Goal: Information Seeking & Learning: Learn about a topic

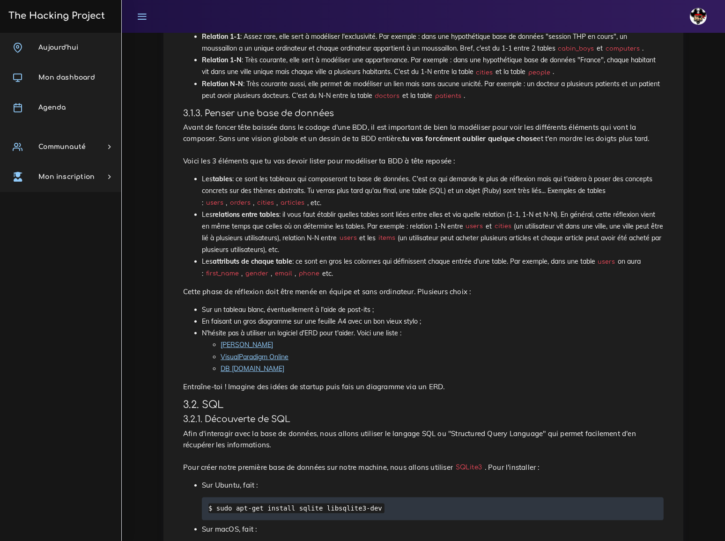
scroll to position [1022, 0]
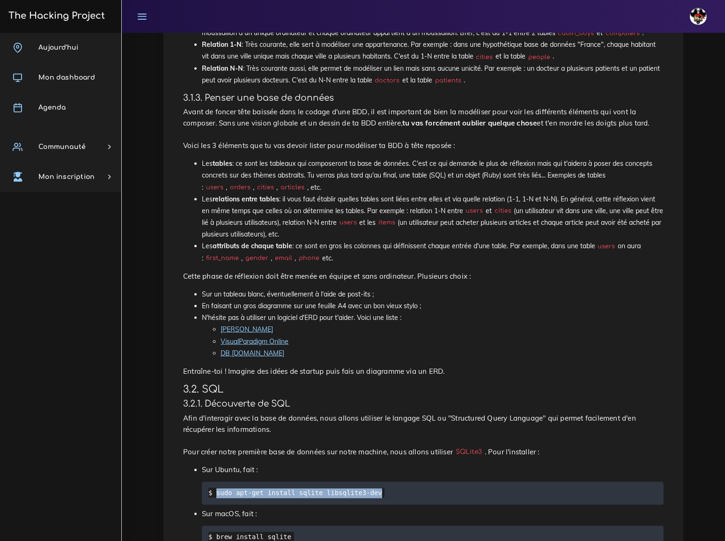
drag, startPoint x: 215, startPoint y: 346, endPoint x: 368, endPoint y: 345, distance: 153.2
click at [368, 488] on code "$ sudo apt-get install sqlite libsqlite3-dev" at bounding box center [297, 493] width 176 height 10
copy code "sudo apt-get install sqlite libsqlite3-dev"
drag, startPoint x: 197, startPoint y: 435, endPoint x: 262, endPoint y: 438, distance: 65.7
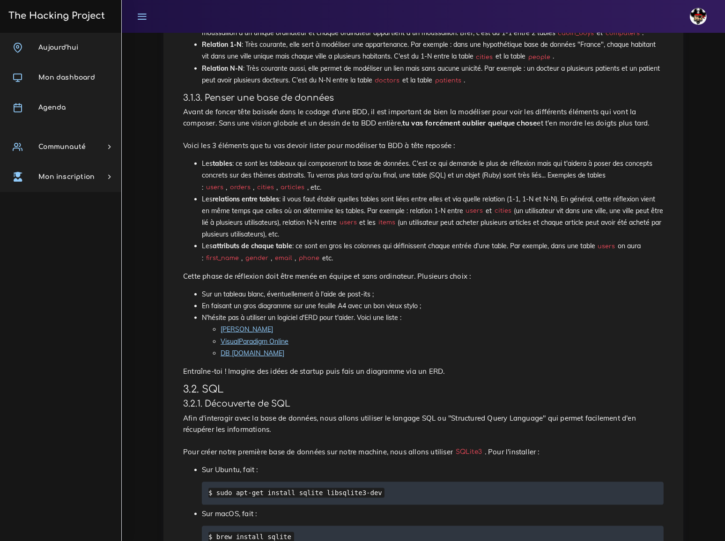
copy code "sqlite3 db.sqlite"
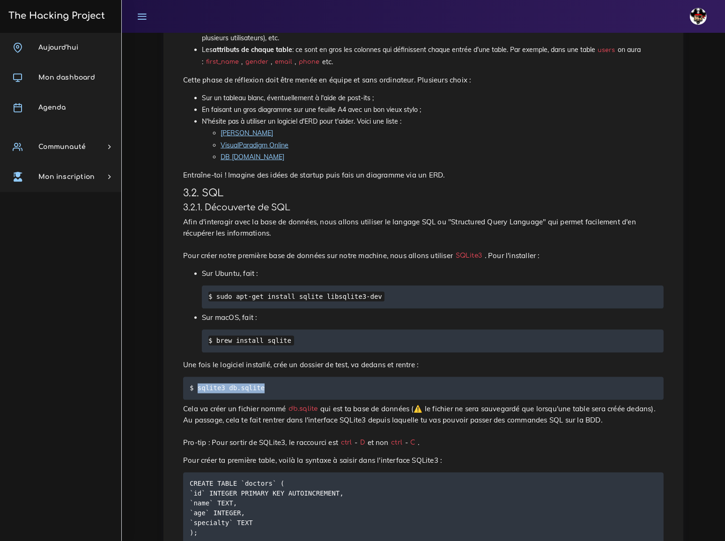
scroll to position [1235, 0]
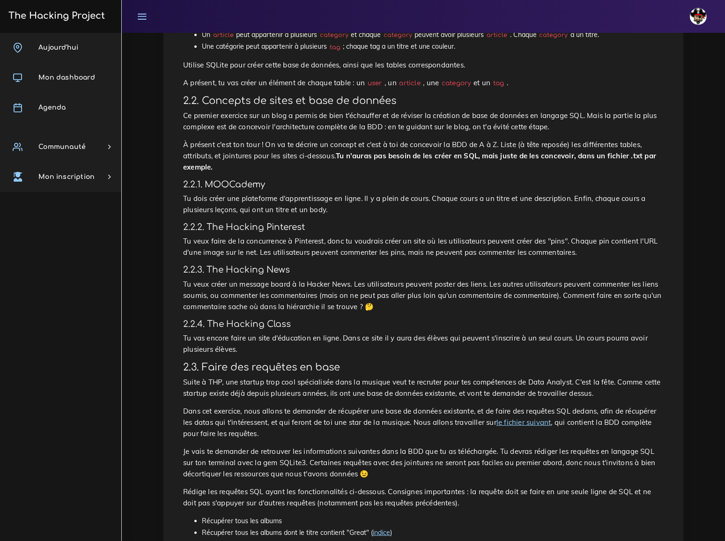
scroll to position [298, 0]
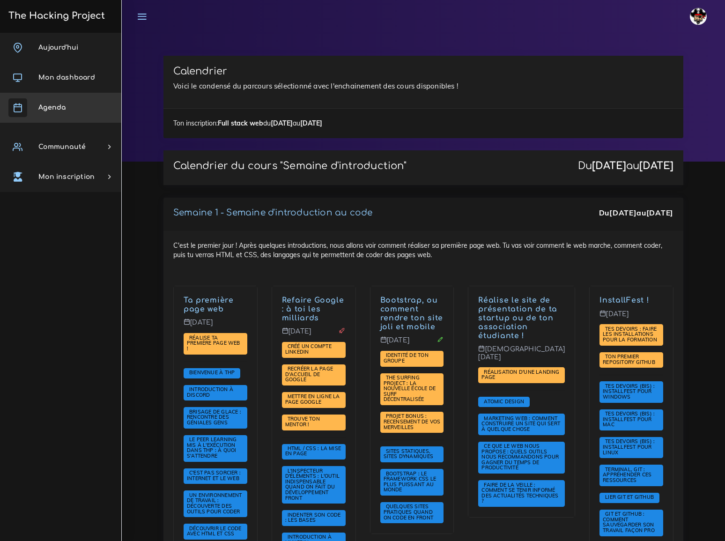
scroll to position [1491, 0]
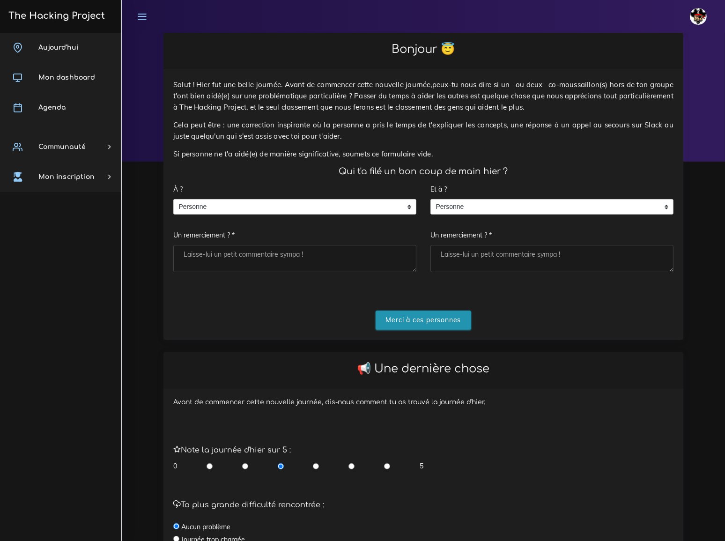
click at [415, 311] on input "Merci à ces personnes" at bounding box center [424, 320] width 96 height 19
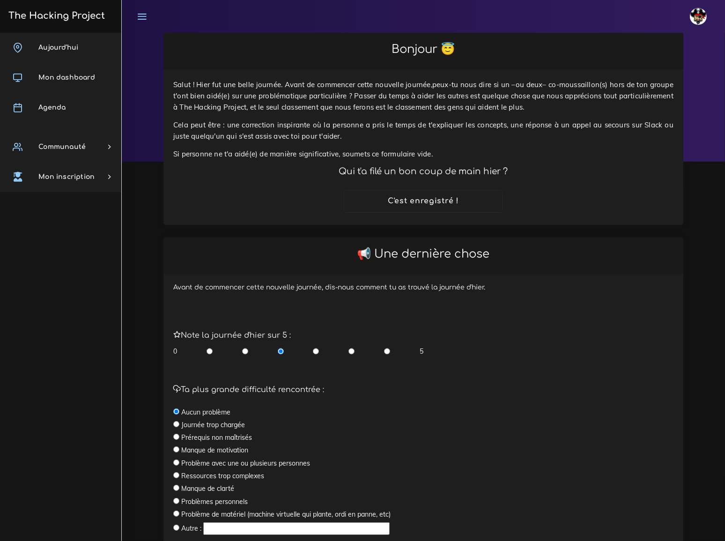
click at [350, 347] on input "radio" at bounding box center [352, 351] width 6 height 9
radio input "true"
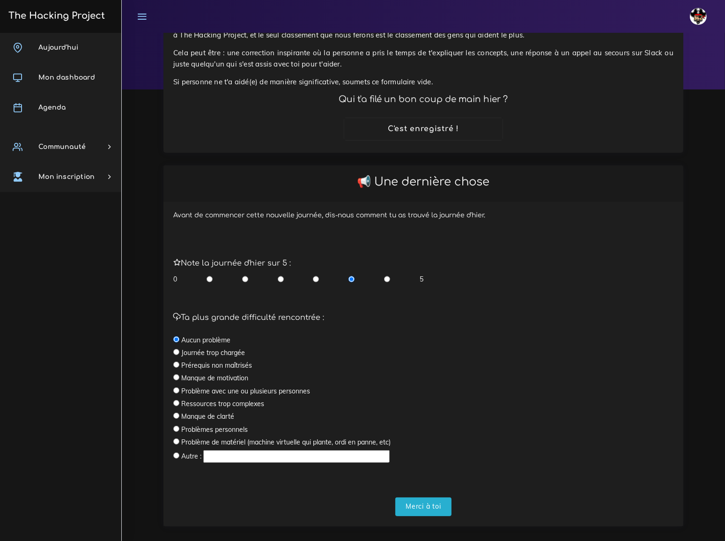
scroll to position [31, 0]
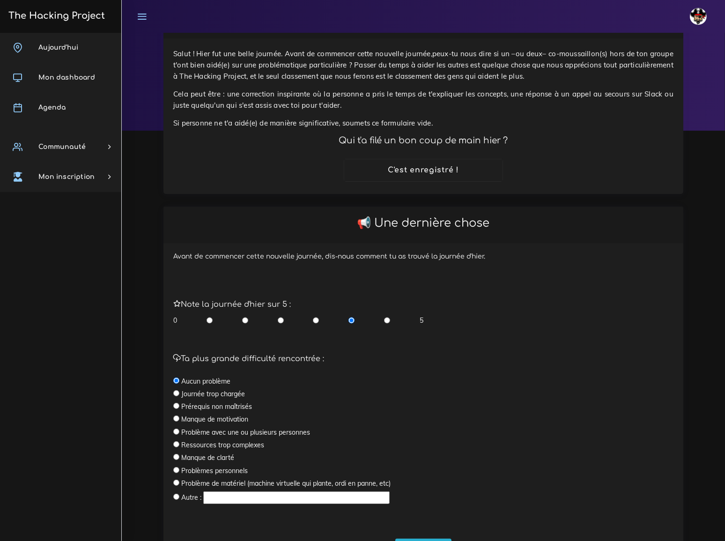
click at [248, 492] on input "text" at bounding box center [296, 498] width 187 height 12
type input "sujet pas très clair à partir de la page show"
click at [426, 539] on input "Merci à toi" at bounding box center [424, 548] width 56 height 19
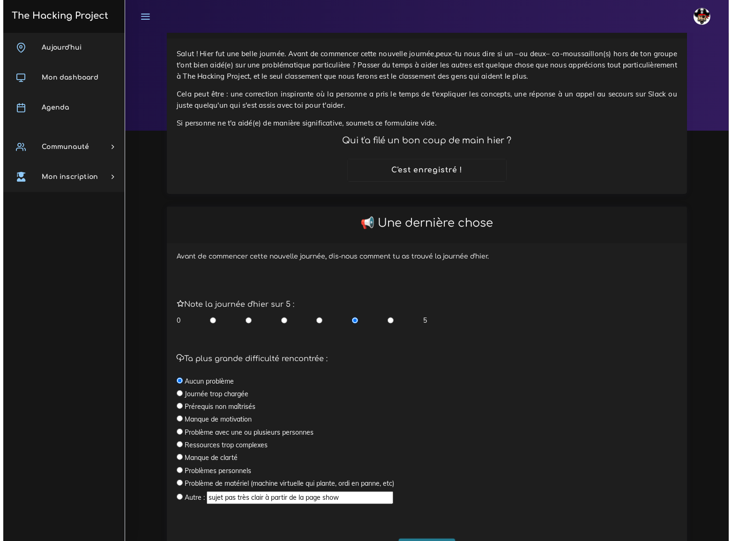
scroll to position [0, 0]
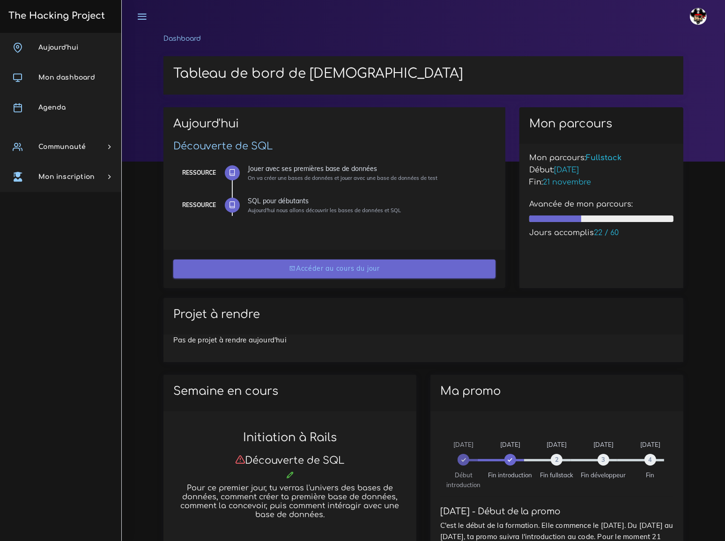
click at [353, 272] on link "Accéder au cours du jour" at bounding box center [334, 269] width 322 height 19
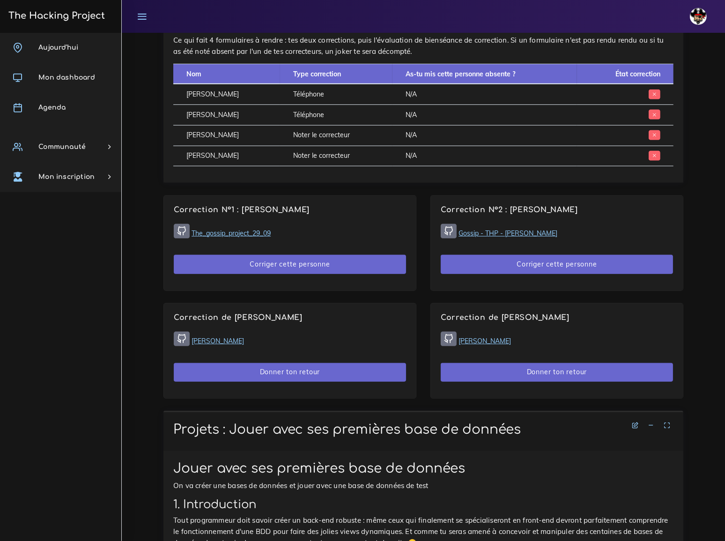
scroll to position [639, 0]
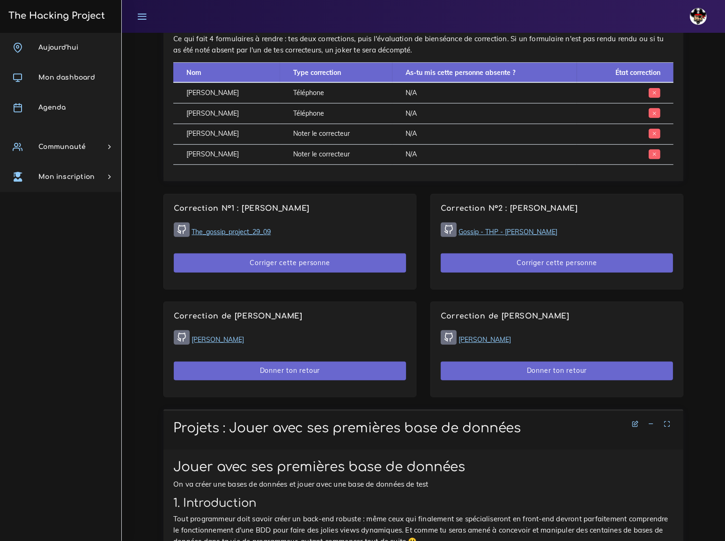
click at [251, 228] on link "The_gossip_project_29_09" at bounding box center [231, 232] width 79 height 8
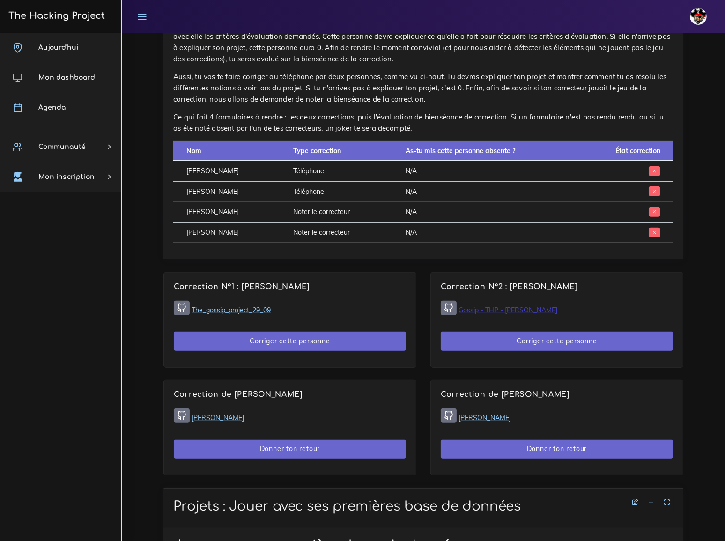
scroll to position [596, 0]
